Goal: Task Accomplishment & Management: Manage account settings

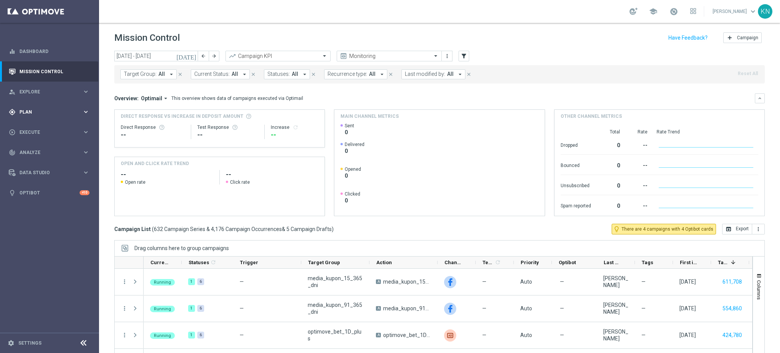
click at [35, 110] on span "Plan" at bounding box center [50, 112] width 63 height 5
click at [38, 126] on link "Target Groups" at bounding box center [49, 128] width 59 height 6
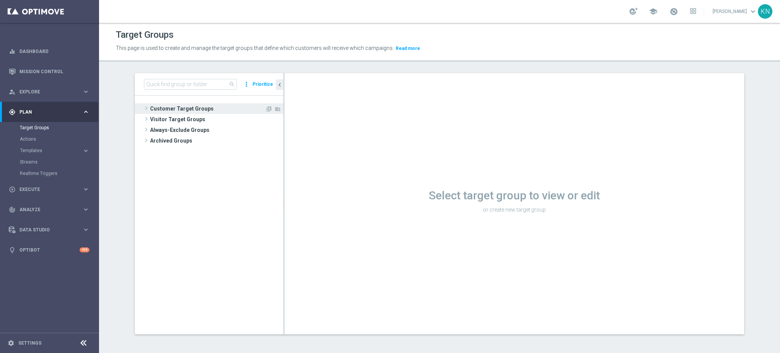
click at [189, 107] on span "Customer Target Groups" at bounding box center [207, 108] width 115 height 11
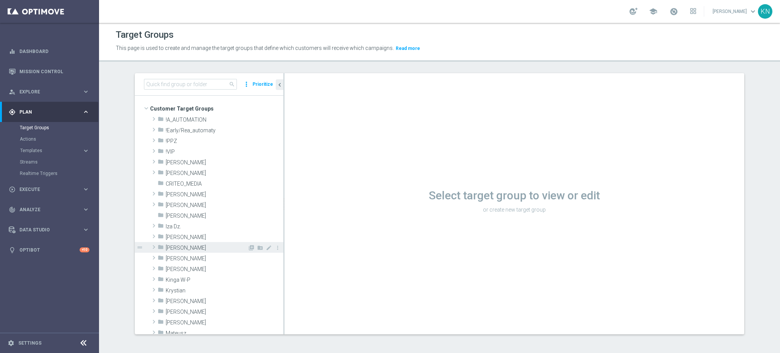
click at [177, 247] on span "Kamil N." at bounding box center [207, 248] width 82 height 6
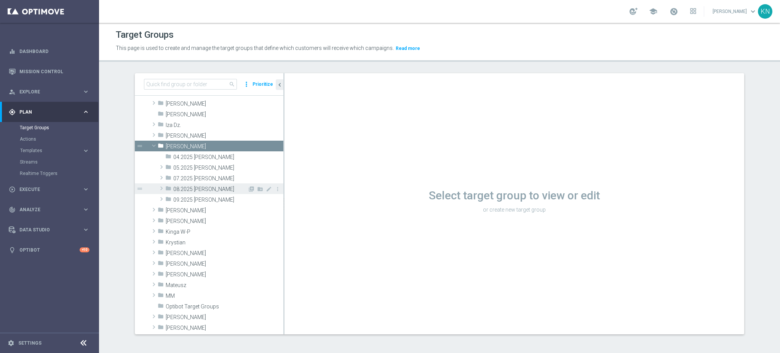
drag, startPoint x: 195, startPoint y: 203, endPoint x: 210, endPoint y: 192, distance: 18.3
click at [195, 203] on div "folder 09.2025 Kamil N." at bounding box center [224, 199] width 118 height 11
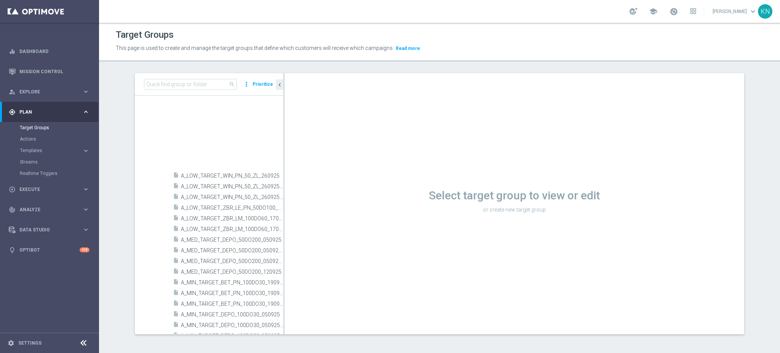
scroll to position [457, 0]
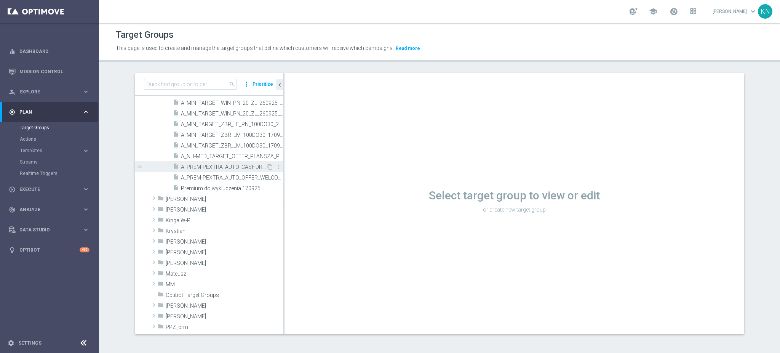
click at [229, 168] on span "A_PREM-PEXTRA_AUTO_CASHDROP_WELCOME_PW_MRKT_WEEKLY" at bounding box center [223, 167] width 85 height 6
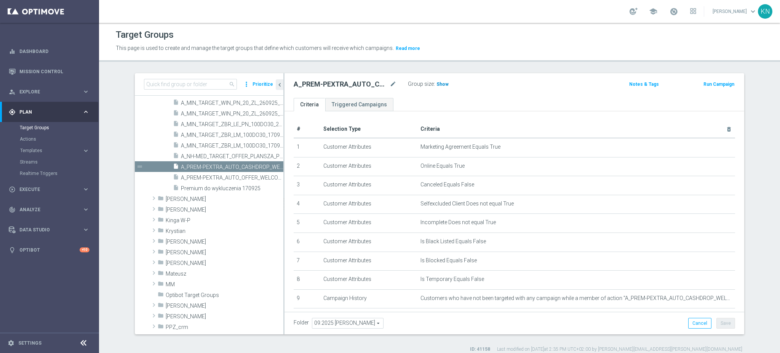
click at [440, 83] on span "Show" at bounding box center [442, 84] width 12 height 5
click at [213, 176] on span "A_PREM-PEXTRA_AUTO_OFFER_WELCOME_PW_BEZ_MRKT_WEEKLY" at bounding box center [223, 177] width 85 height 6
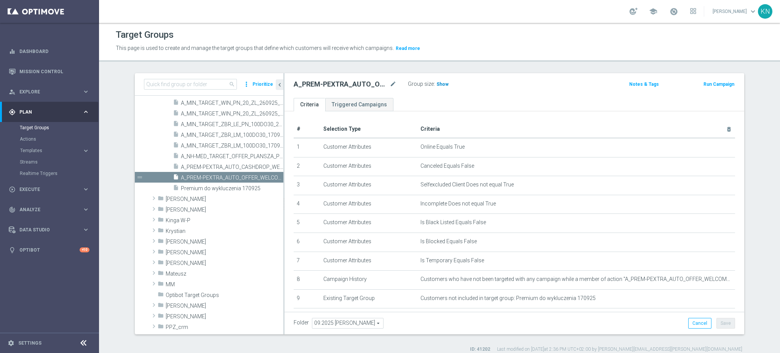
click at [437, 85] on span "Show" at bounding box center [442, 84] width 12 height 5
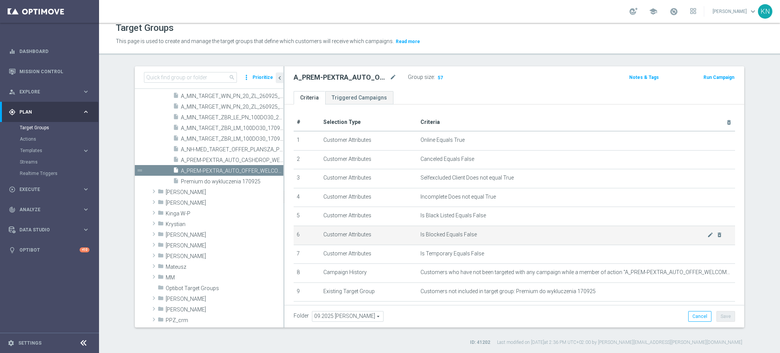
scroll to position [116, 0]
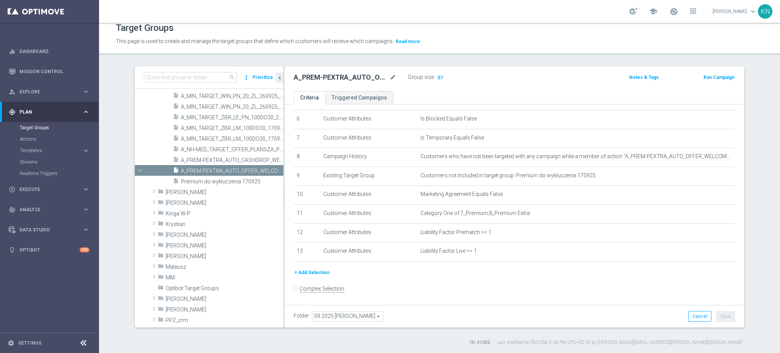
click at [312, 275] on button "+ Add Selection" at bounding box center [312, 272] width 37 height 8
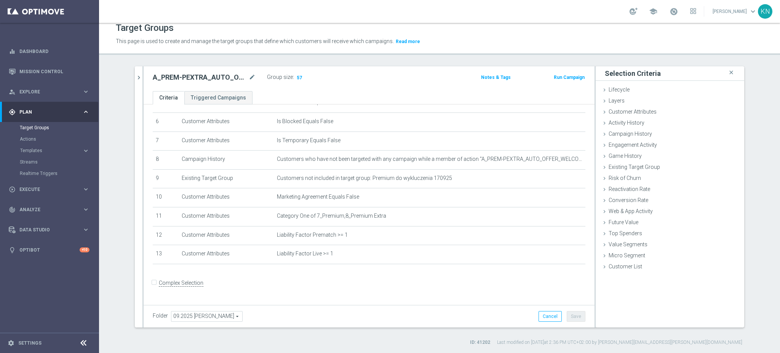
scroll to position [107, 0]
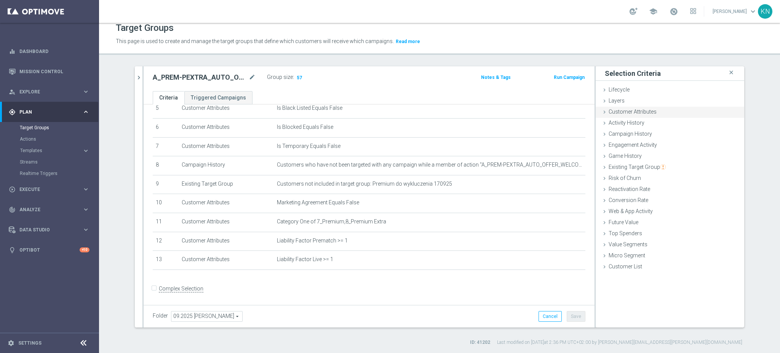
click at [619, 111] on span "Customer Attributes" at bounding box center [633, 112] width 48 height 6
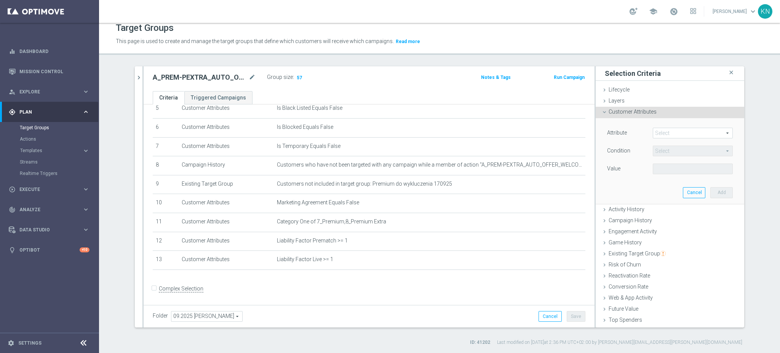
click at [658, 133] on span at bounding box center [692, 133] width 79 height 10
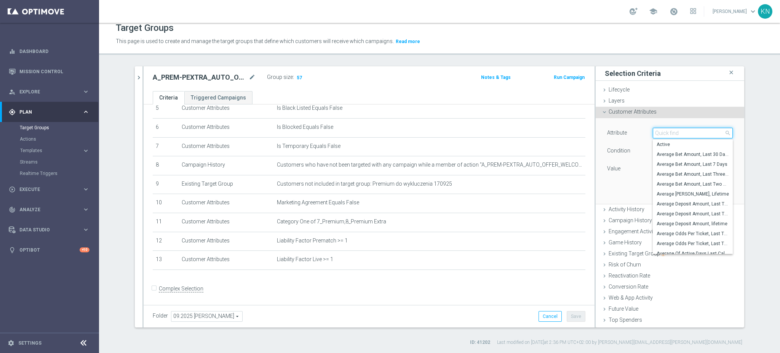
click at [658, 133] on input "search" at bounding box center [693, 133] width 80 height 11
type input "days since last"
click at [683, 144] on span "Days Since Last Activity" at bounding box center [693, 144] width 72 height 6
type input "Days Since Last Activity"
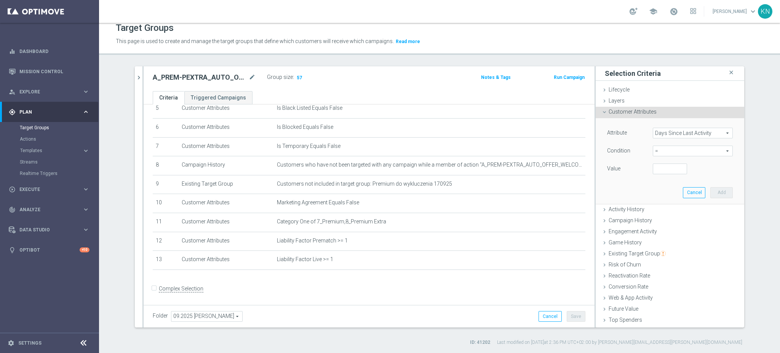
scroll to position [0, 0]
click at [668, 153] on span "=" at bounding box center [692, 151] width 79 height 10
click at [661, 170] on span "<=" at bounding box center [693, 172] width 72 height 6
type input "<="
click at [663, 169] on input "number" at bounding box center [670, 168] width 34 height 11
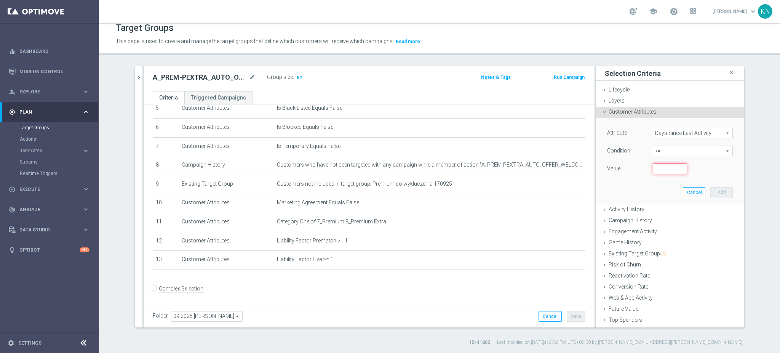
click at [665, 169] on input "number" at bounding box center [670, 168] width 34 height 11
type input "168"
click at [716, 194] on button "Add" at bounding box center [721, 192] width 22 height 11
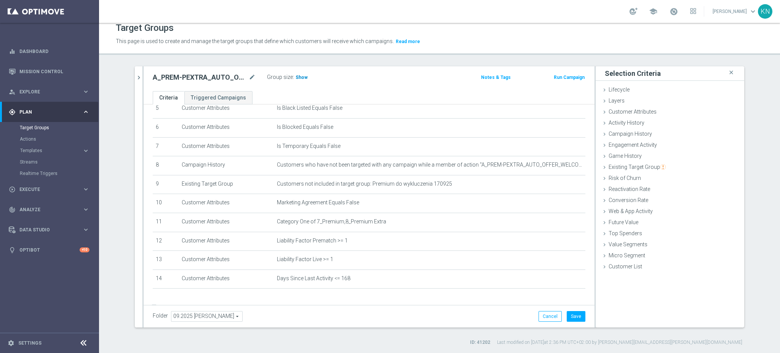
click at [296, 76] on span "Show" at bounding box center [302, 77] width 12 height 5
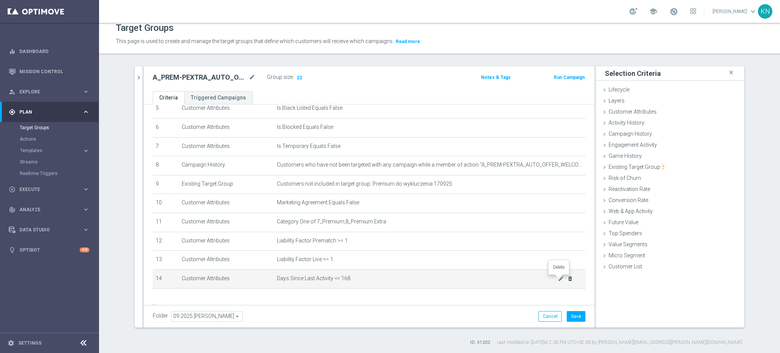
click at [567, 279] on icon "delete_forever" at bounding box center [570, 278] width 6 height 6
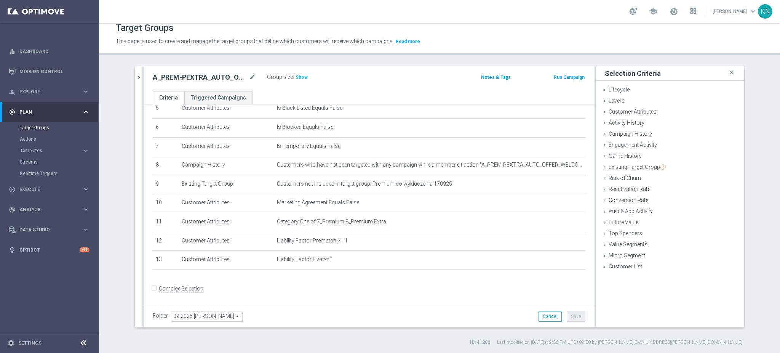
click at [383, 294] on form "Complex Selection Invalid Expression" at bounding box center [369, 297] width 433 height 28
click at [137, 78] on icon "chevron_right" at bounding box center [138, 77] width 7 height 7
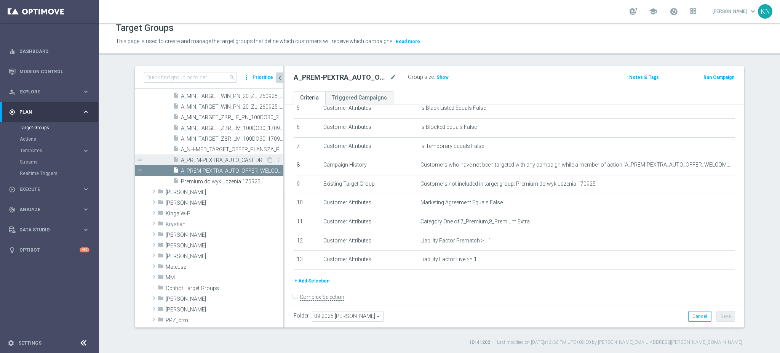
click at [198, 157] on span "A_PREM-PEXTRA_AUTO_CASHDROP_WELCOME_PW_MRKT_WEEKLY" at bounding box center [223, 160] width 85 height 6
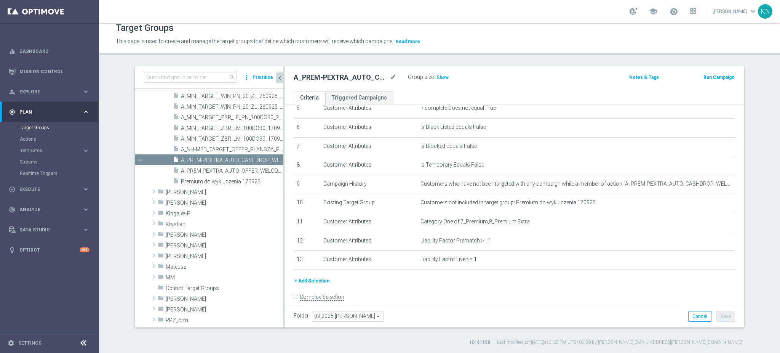
click at [305, 280] on button "+ Add Selection" at bounding box center [312, 281] width 37 height 8
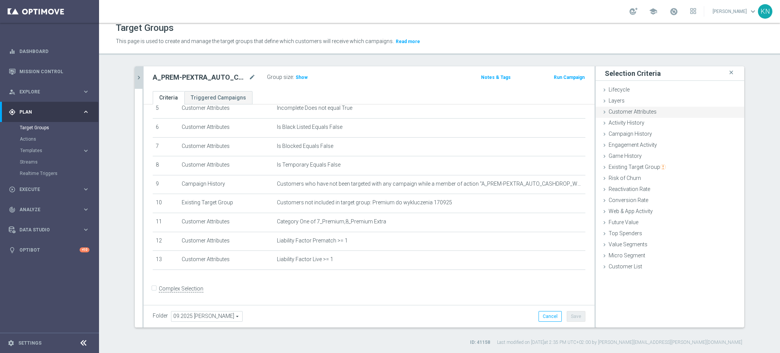
click at [627, 109] on span "Customer Attributes" at bounding box center [633, 112] width 48 height 6
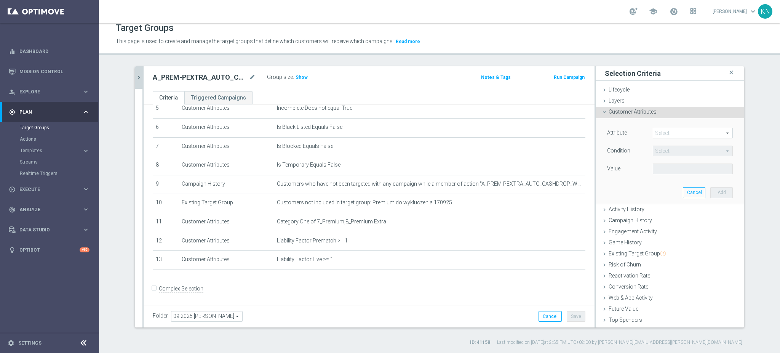
click at [662, 131] on span at bounding box center [692, 133] width 79 height 10
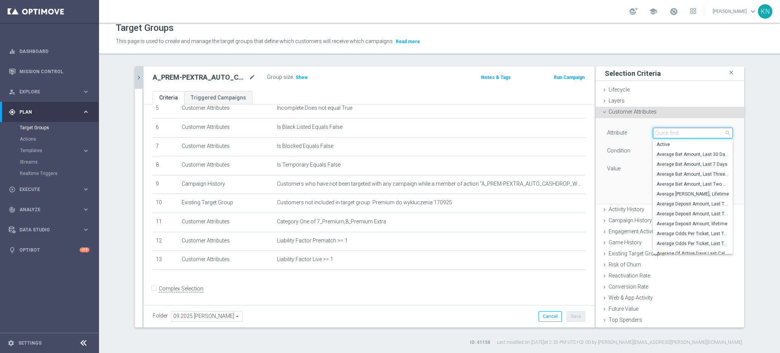
click at [662, 132] on input "search" at bounding box center [693, 133] width 80 height 11
type input "days since last"
click at [692, 142] on span "Days Since Last Activity" at bounding box center [693, 144] width 72 height 6
type input "Days Since Last Activity"
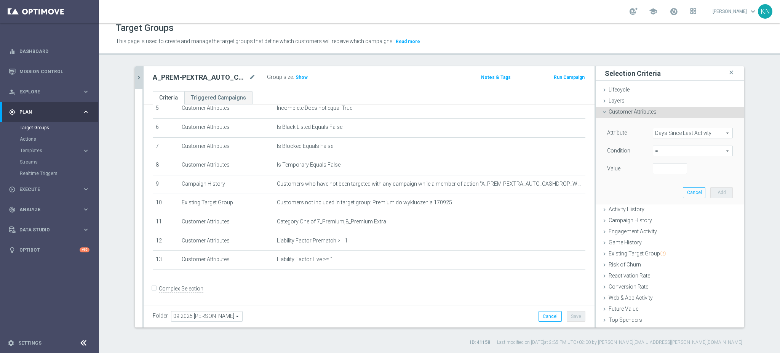
click at [661, 150] on span "=" at bounding box center [692, 151] width 79 height 10
click at [667, 173] on span "<=" at bounding box center [693, 172] width 72 height 6
type input "<="
click at [660, 170] on input "number" at bounding box center [670, 168] width 34 height 11
type input "168"
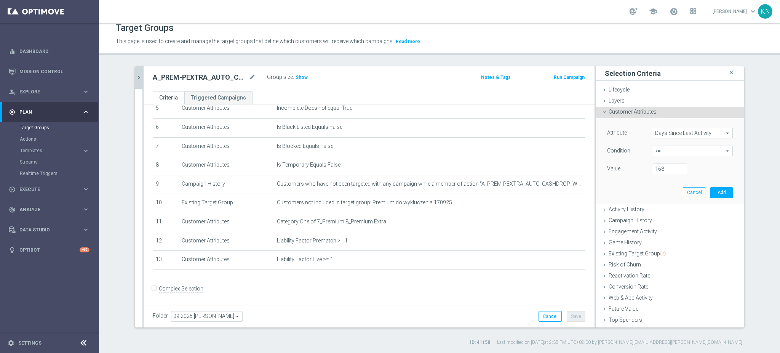
click at [648, 187] on div "Attribute Days Since Last Activity Days Since Last Activity arrow_drop_down sea…" at bounding box center [669, 160] width 137 height 85
click at [684, 146] on span "<=" at bounding box center [692, 151] width 79 height 10
click at [296, 75] on span "Show" at bounding box center [302, 77] width 12 height 5
click at [710, 191] on button "Add" at bounding box center [721, 192] width 22 height 11
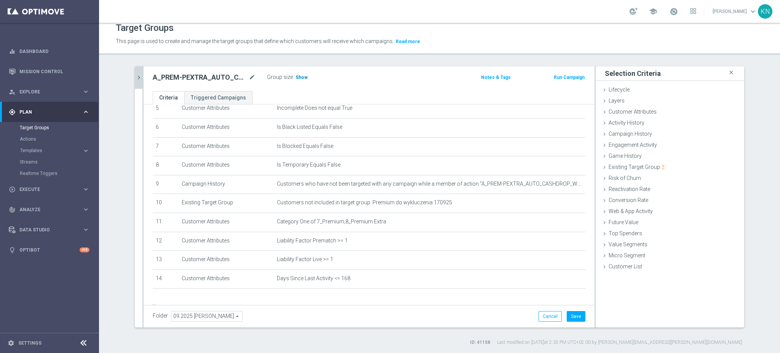
click at [299, 78] on span "Show" at bounding box center [302, 77] width 12 height 5
click at [364, 298] on div "+ Add Selection" at bounding box center [369, 298] width 444 height 6
click at [571, 315] on button "Save" at bounding box center [576, 316] width 19 height 11
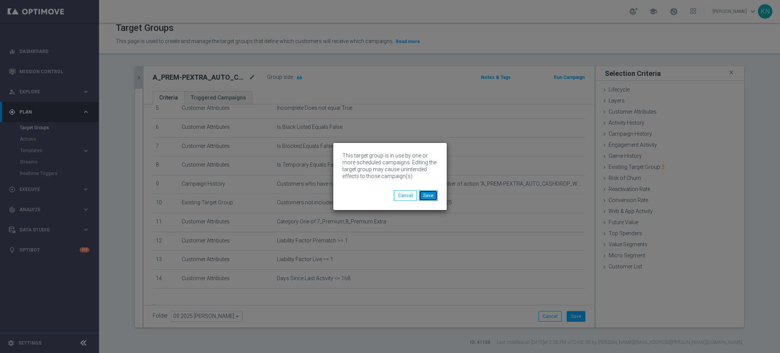
click at [428, 198] on button "Save" at bounding box center [428, 195] width 19 height 11
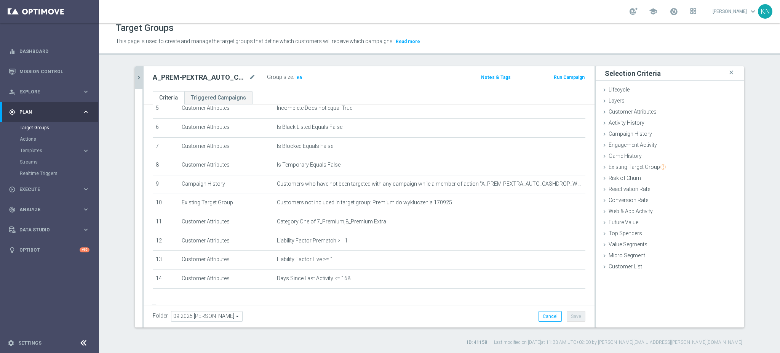
click at [137, 80] on icon "chevron_right" at bounding box center [138, 77] width 7 height 7
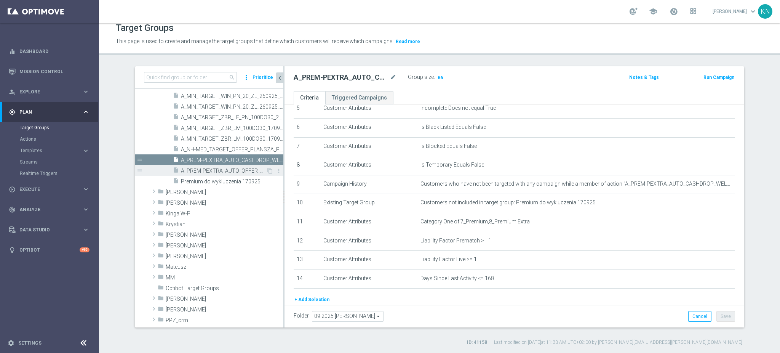
click at [219, 168] on span "A_PREM-PEXTRA_AUTO_OFFER_WELCOME_PW_BEZ_MRKT_WEEKLY" at bounding box center [223, 171] width 85 height 6
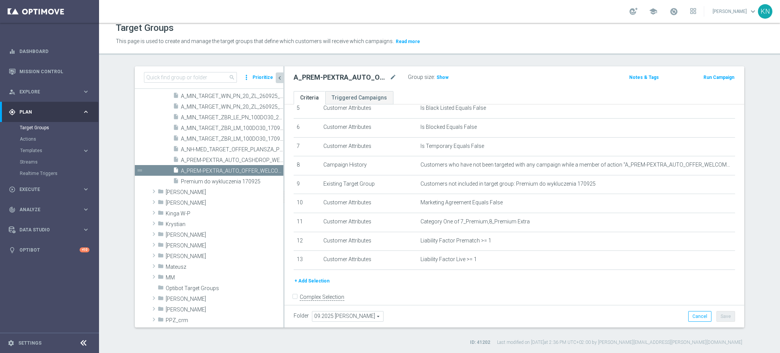
click at [312, 282] on button "+ Add Selection" at bounding box center [312, 281] width 37 height 8
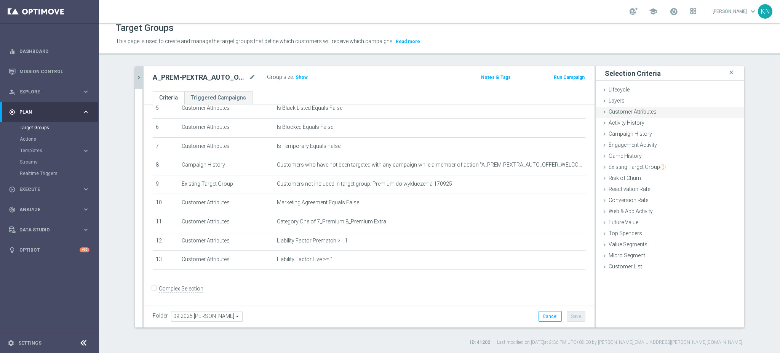
click at [636, 113] on span "Customer Attributes" at bounding box center [633, 112] width 48 height 6
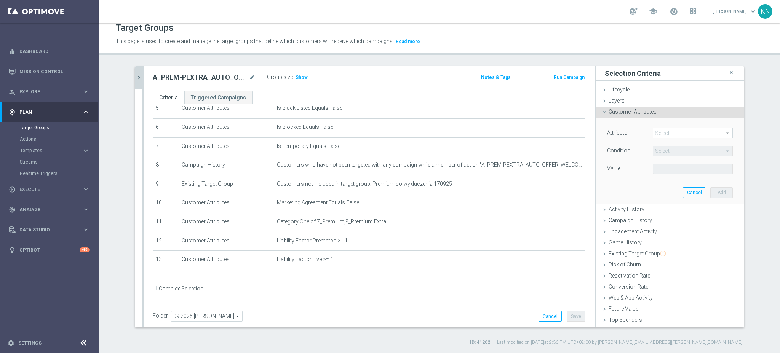
click at [662, 132] on span at bounding box center [692, 133] width 79 height 10
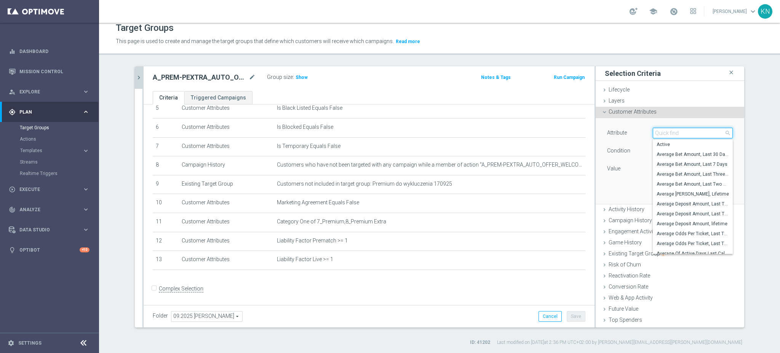
click at [663, 135] on input "search" at bounding box center [693, 133] width 80 height 11
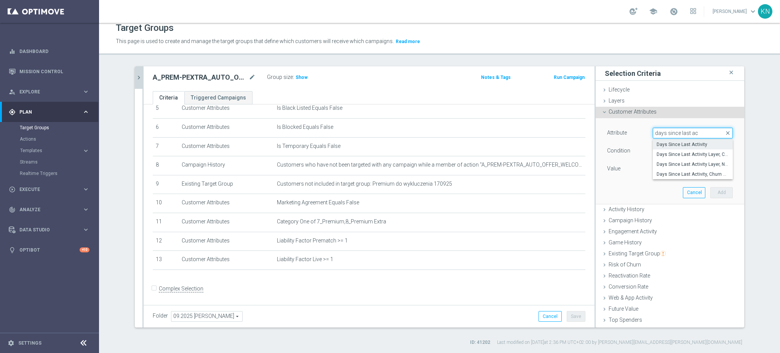
type input "days since last ac"
click at [677, 146] on span "Days Since Last Activity" at bounding box center [693, 144] width 72 height 6
type input "Days Since Last Activity"
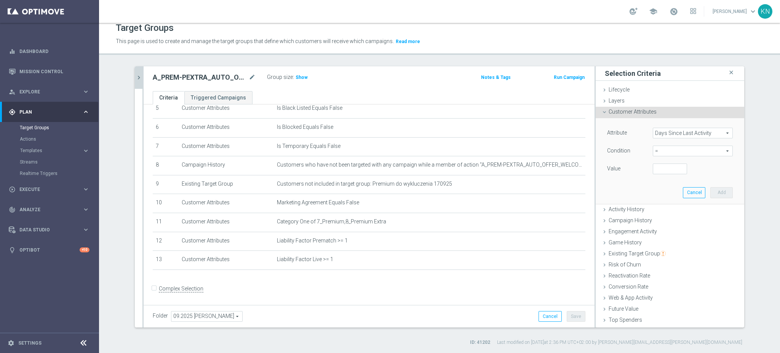
click at [667, 152] on span "=" at bounding box center [692, 151] width 79 height 10
click at [665, 171] on span "<=" at bounding box center [693, 172] width 72 height 6
type input "<="
click at [655, 173] on input "number" at bounding box center [670, 168] width 34 height 11
type input "168"
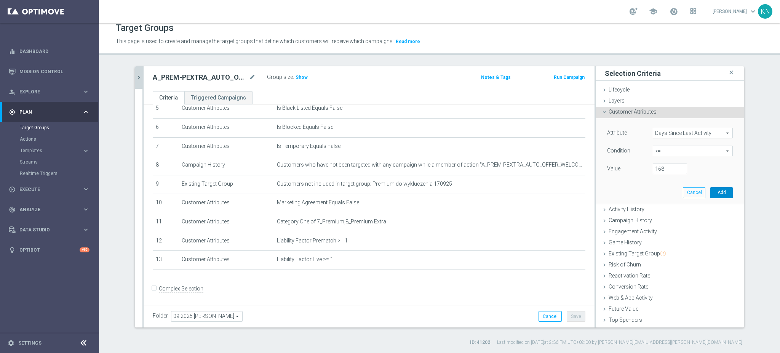
click at [715, 193] on button "Add" at bounding box center [721, 192] width 22 height 11
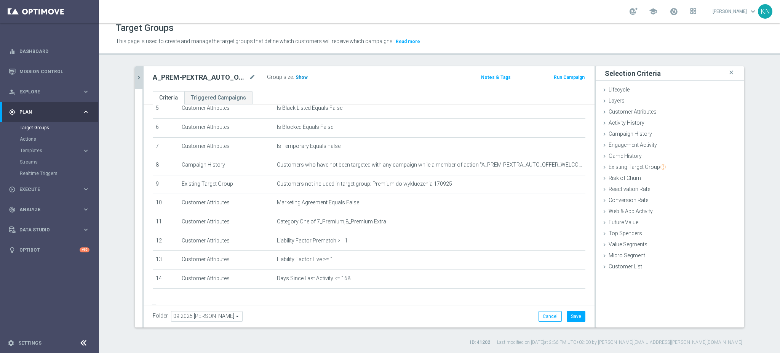
click at [302, 77] on h3 "Show" at bounding box center [302, 77] width 14 height 8
click at [574, 312] on button "Save" at bounding box center [576, 316] width 19 height 11
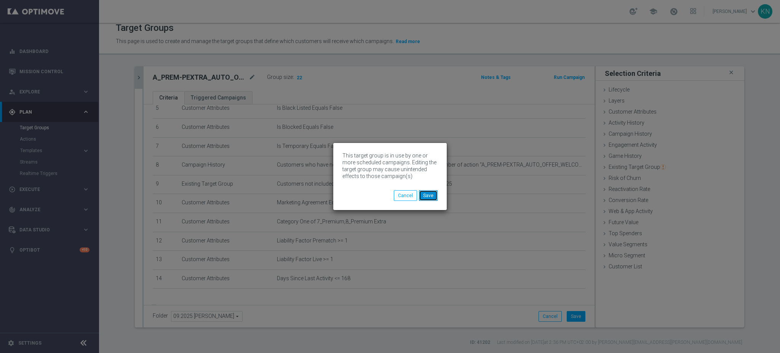
click at [432, 193] on button "Save" at bounding box center [428, 195] width 19 height 11
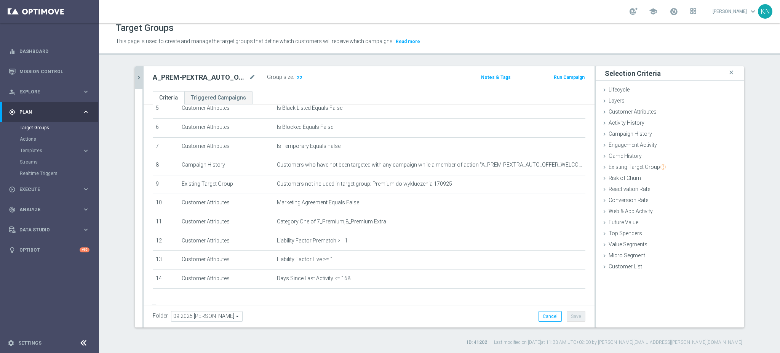
click at [352, 299] on div "+ Add Selection" at bounding box center [369, 298] width 444 height 6
drag, startPoint x: 133, startPoint y: 76, endPoint x: 139, endPoint y: 90, distance: 15.2
click at [135, 76] on icon "chevron_right" at bounding box center [138, 77] width 7 height 7
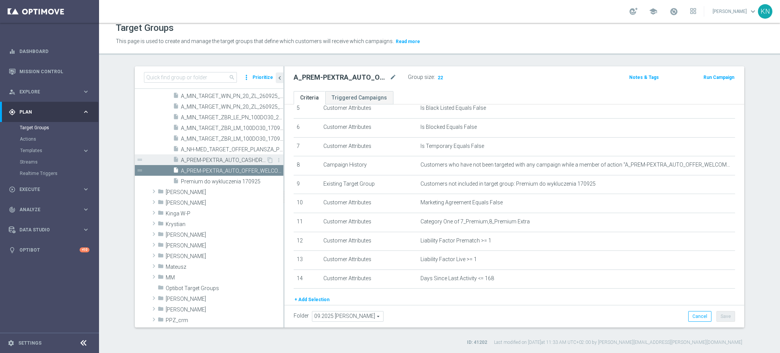
click at [209, 154] on div "insert_drive_file A_PREM-PEXTRA_AUTO_CASHDROP_WELCOME_PW_MRKT_WEEKLY" at bounding box center [219, 159] width 93 height 11
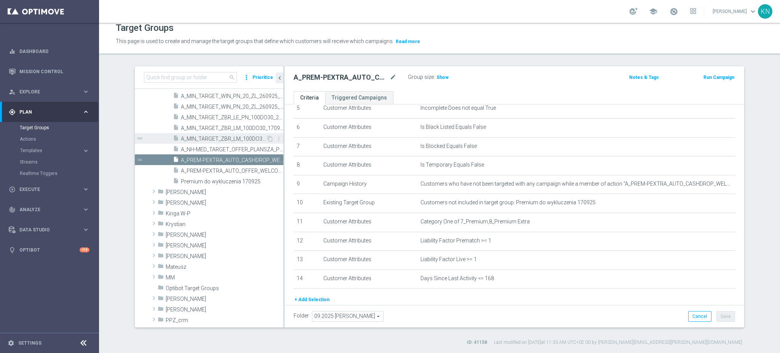
click at [217, 136] on span "A_MIN_TARGET_ZBR_LM_100DO30_170925_PUSH" at bounding box center [223, 139] width 85 height 6
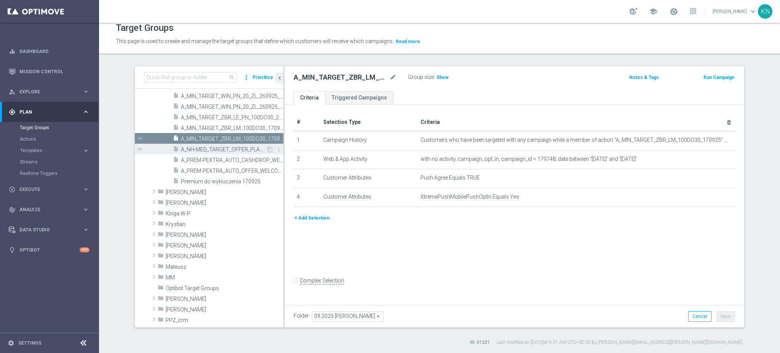
click at [206, 149] on span "A_NH-MED_TARGET_OFFER_PLANSZA_POLFIN_050925" at bounding box center [223, 149] width 85 height 6
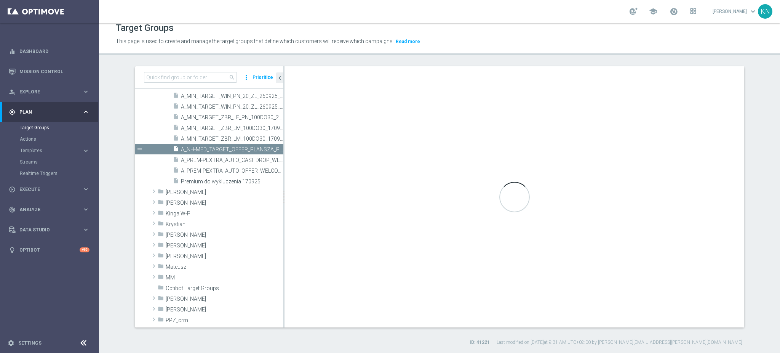
checkbox input "true"
